Goal: Transaction & Acquisition: Purchase product/service

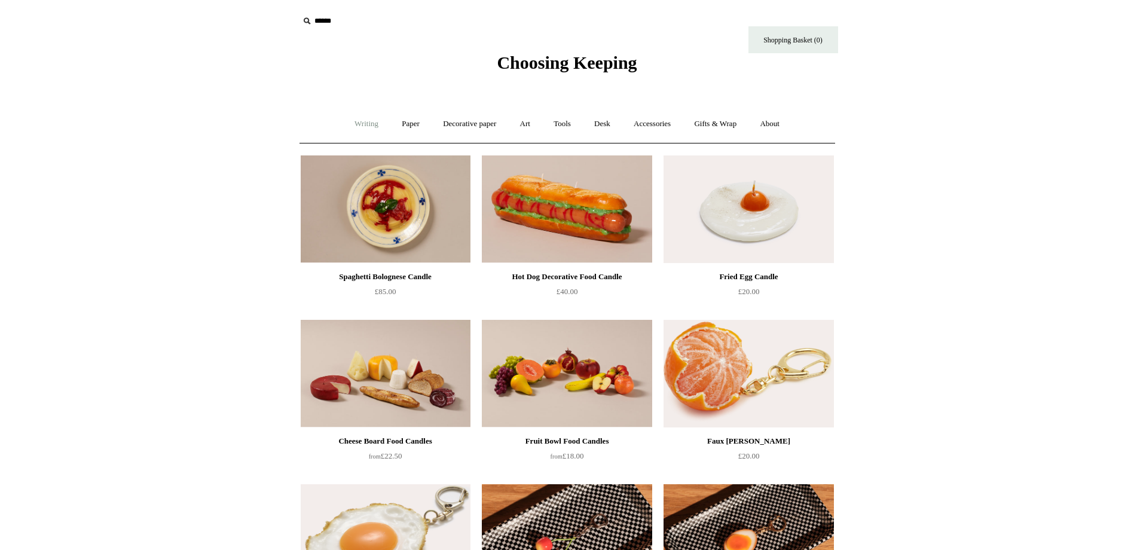
click at [346, 118] on link "Writing +" at bounding box center [366, 124] width 45 height 32
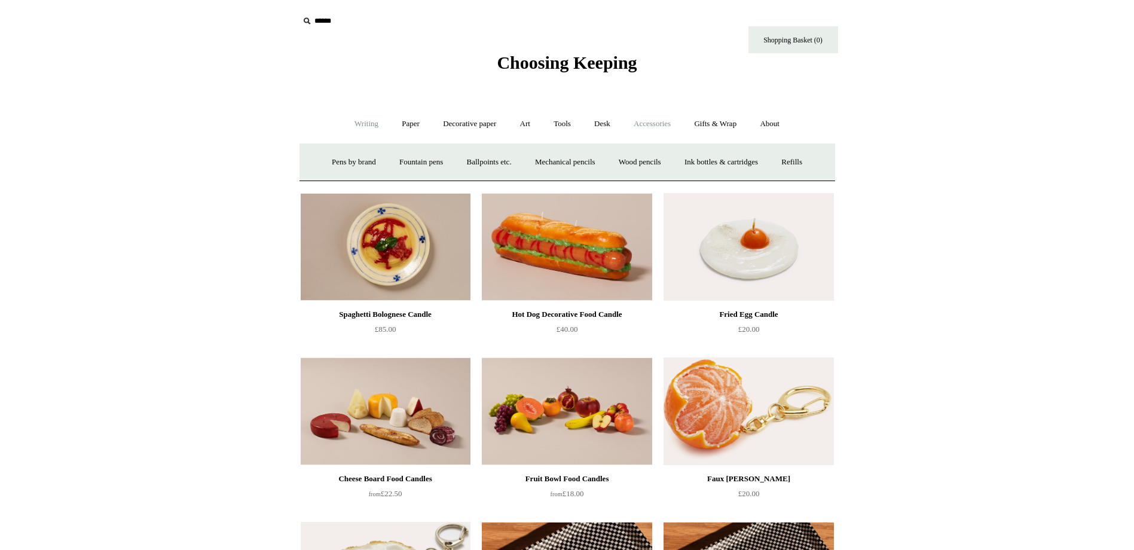
click at [655, 123] on link "Accessories +" at bounding box center [652, 124] width 59 height 32
click at [324, 25] on input "text" at bounding box center [372, 21] width 147 height 22
type input "*******"
click at [429, 10] on input "*" at bounding box center [435, 20] width 12 height 21
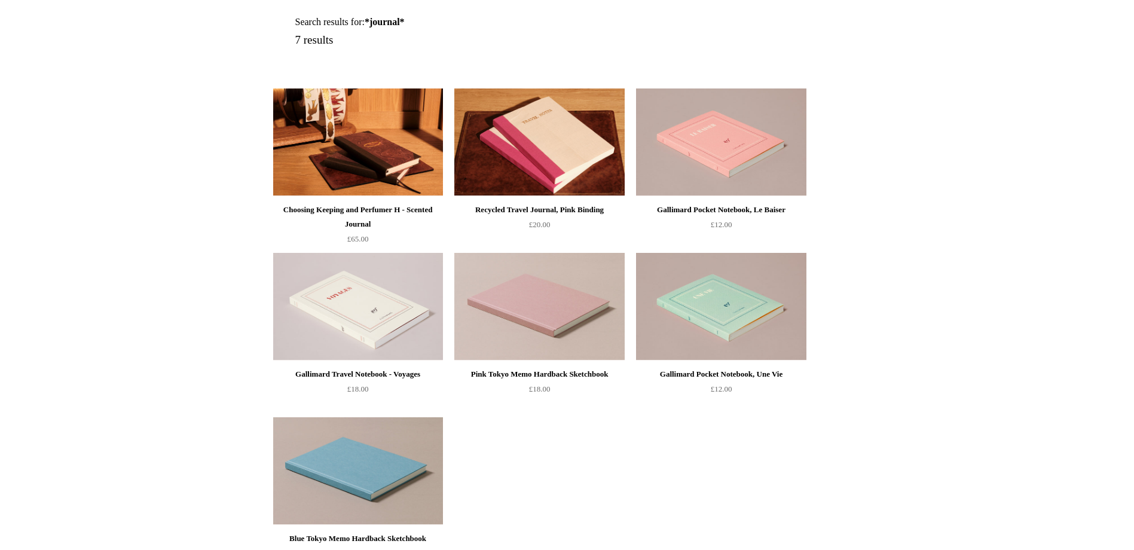
scroll to position [179, 0]
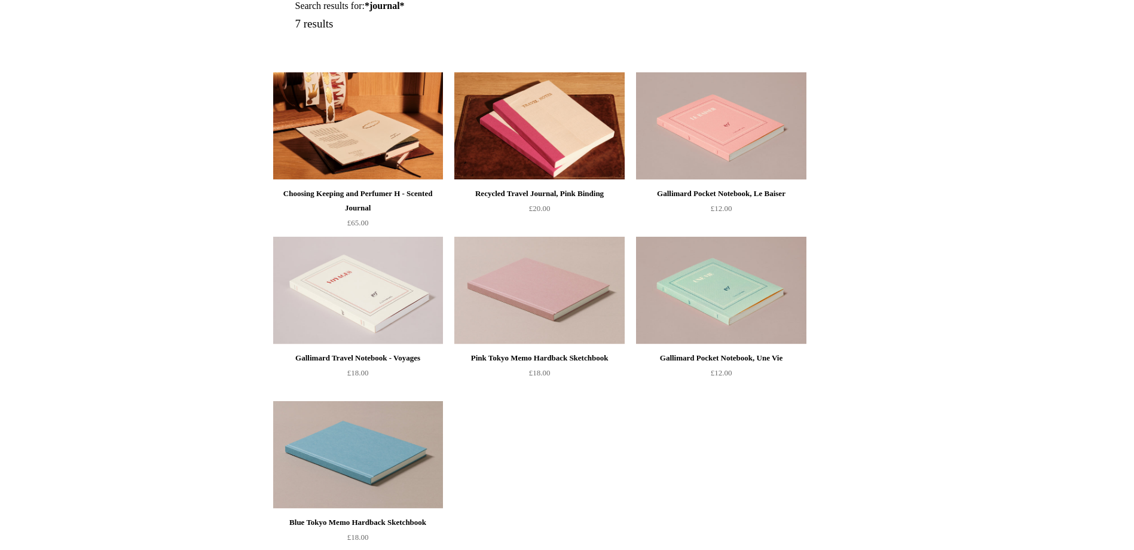
click at [359, 147] on img at bounding box center [358, 126] width 170 height 108
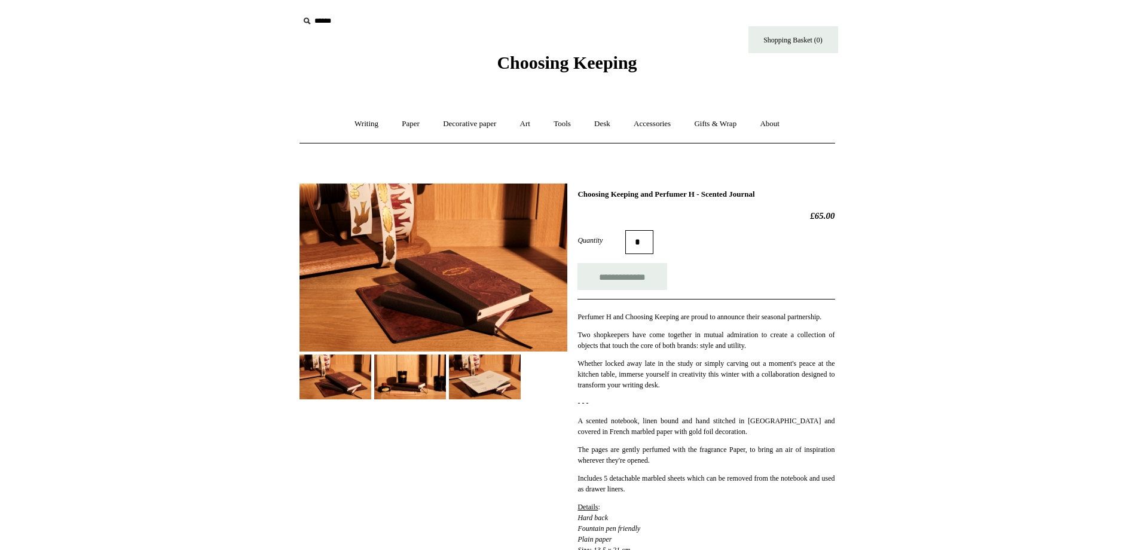
click at [768, 195] on h1 "Choosing Keeping and Perfumer H - Scented Journal" at bounding box center [706, 195] width 257 height 10
copy h1 "Journal"
click at [326, 14] on input "text" at bounding box center [372, 21] width 147 height 22
paste input "*******"
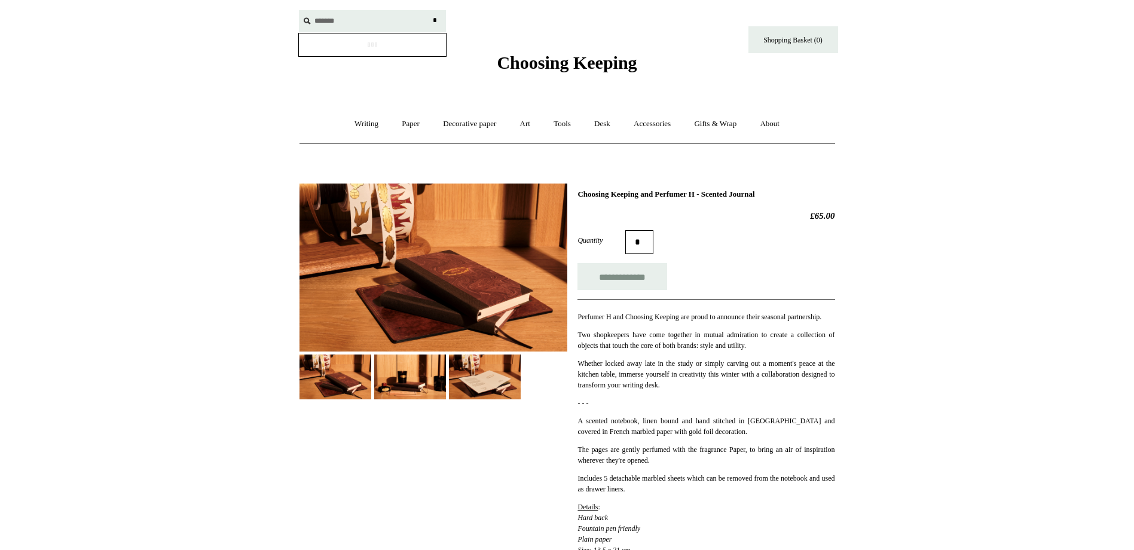
type input "*******"
click at [429, 10] on input "*" at bounding box center [435, 20] width 12 height 21
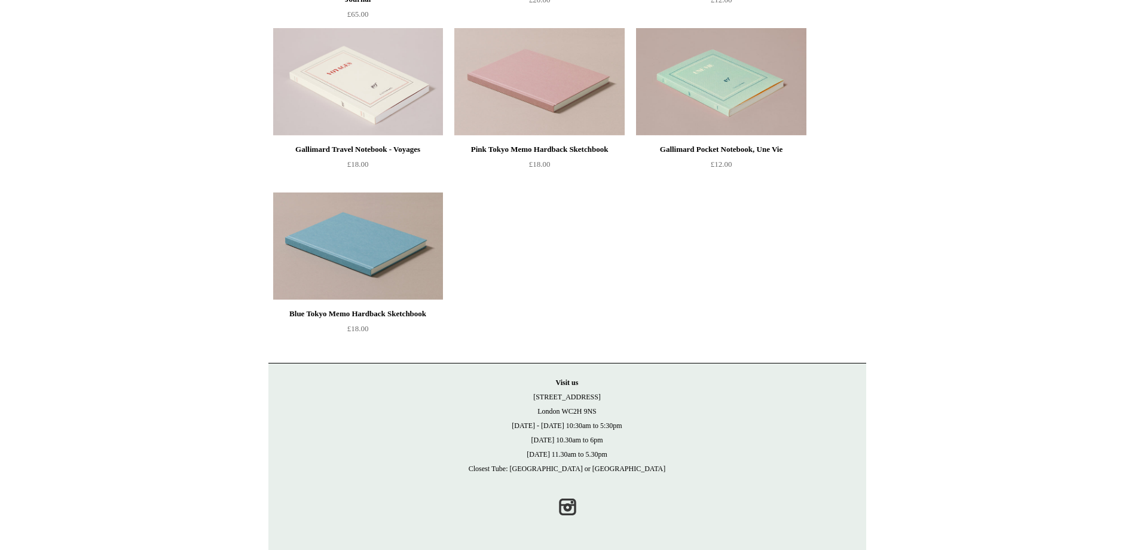
scroll to position [29, 0]
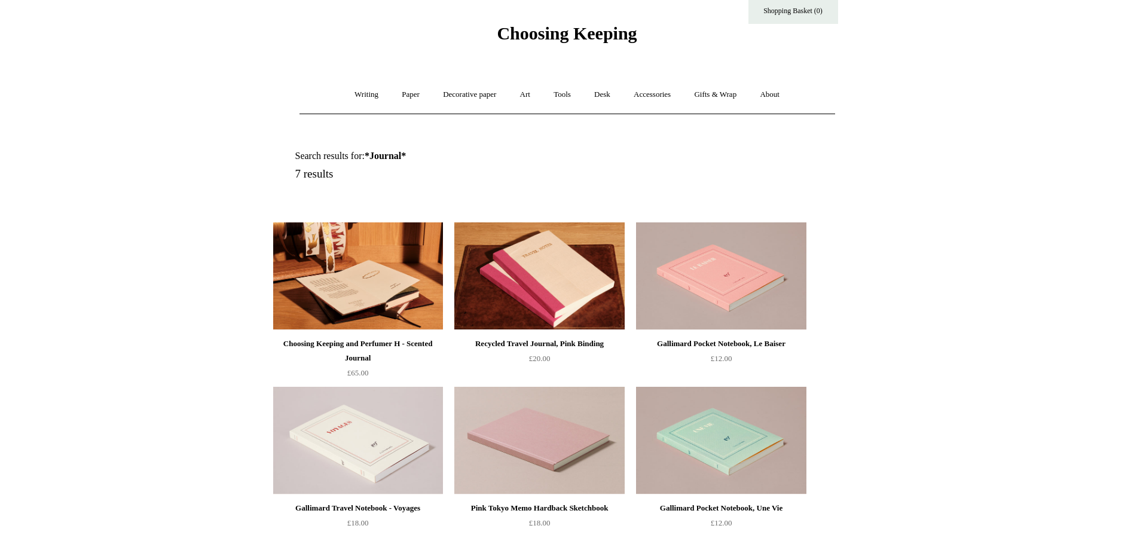
click at [382, 288] on img at bounding box center [358, 276] width 170 height 108
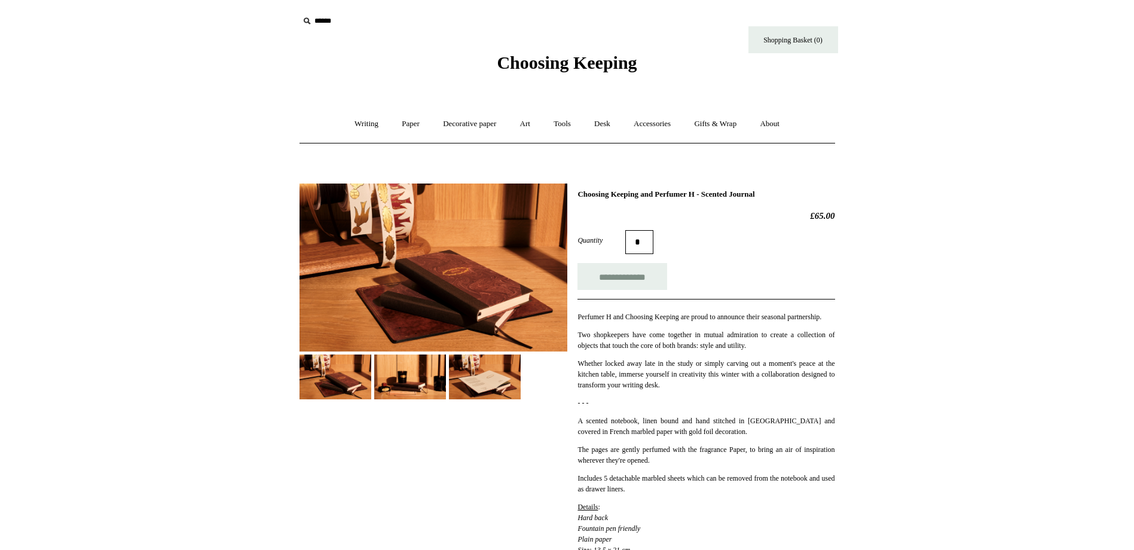
scroll to position [359, 0]
